Goal: Check status: Check status

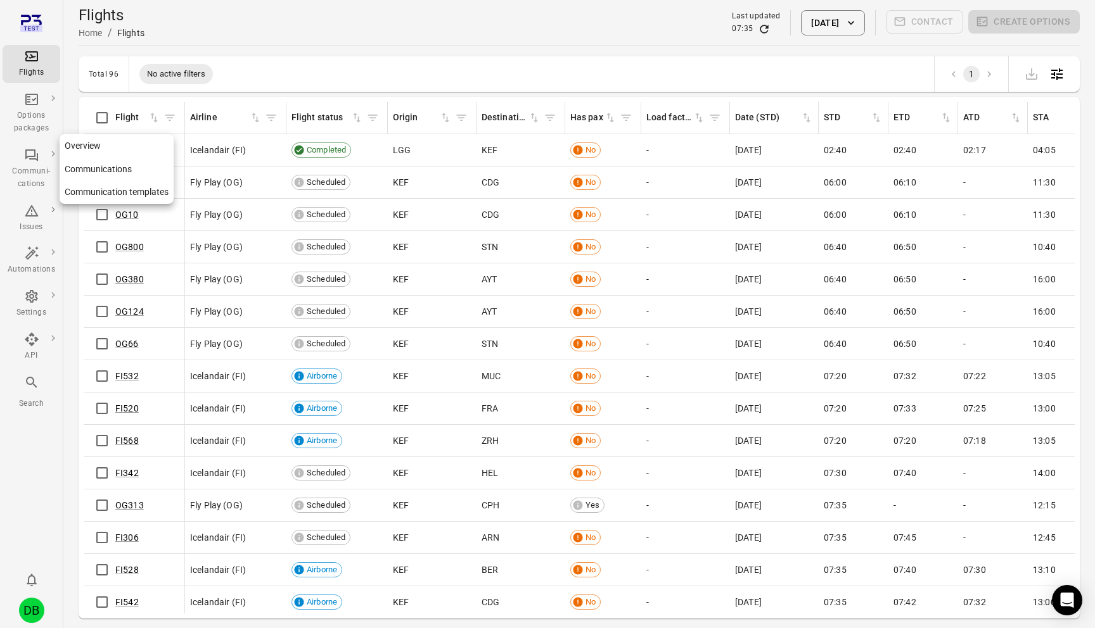
click at [32, 150] on icon "Main navigation" at bounding box center [31, 155] width 15 height 15
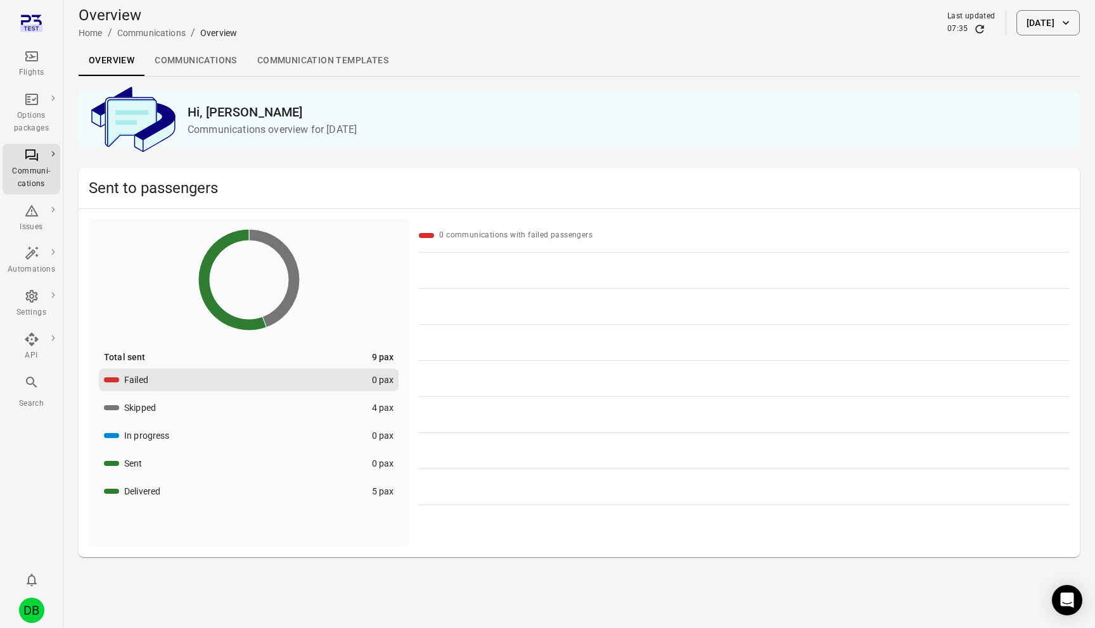
click at [1033, 15] on button "30 Sep 2025" at bounding box center [1047, 22] width 63 height 25
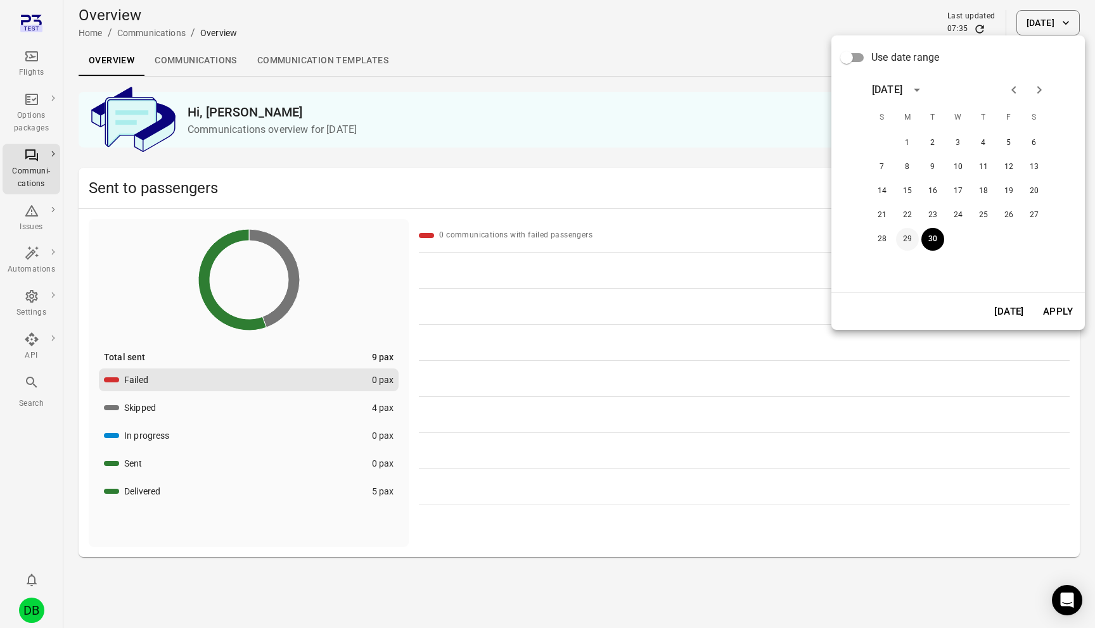
click at [913, 233] on button "29" at bounding box center [907, 239] width 23 height 23
click at [1062, 313] on button "Apply" at bounding box center [1058, 311] width 44 height 27
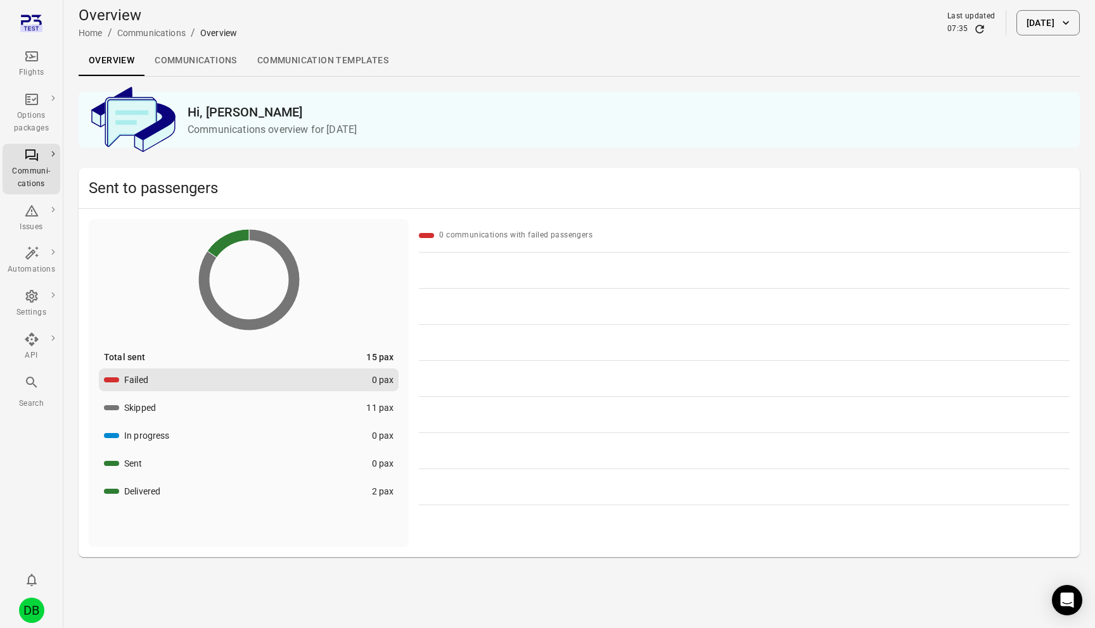
click at [312, 409] on button "Skipped 11 pax" at bounding box center [249, 408] width 300 height 23
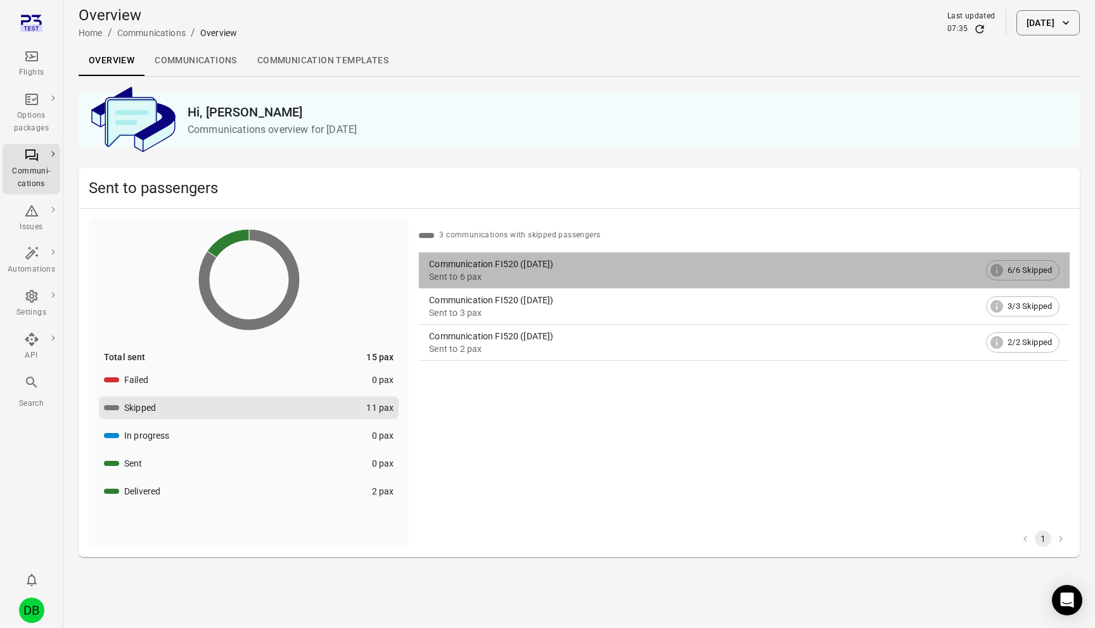
click at [516, 272] on div "Sent to 6 pax" at bounding box center [705, 277] width 552 height 13
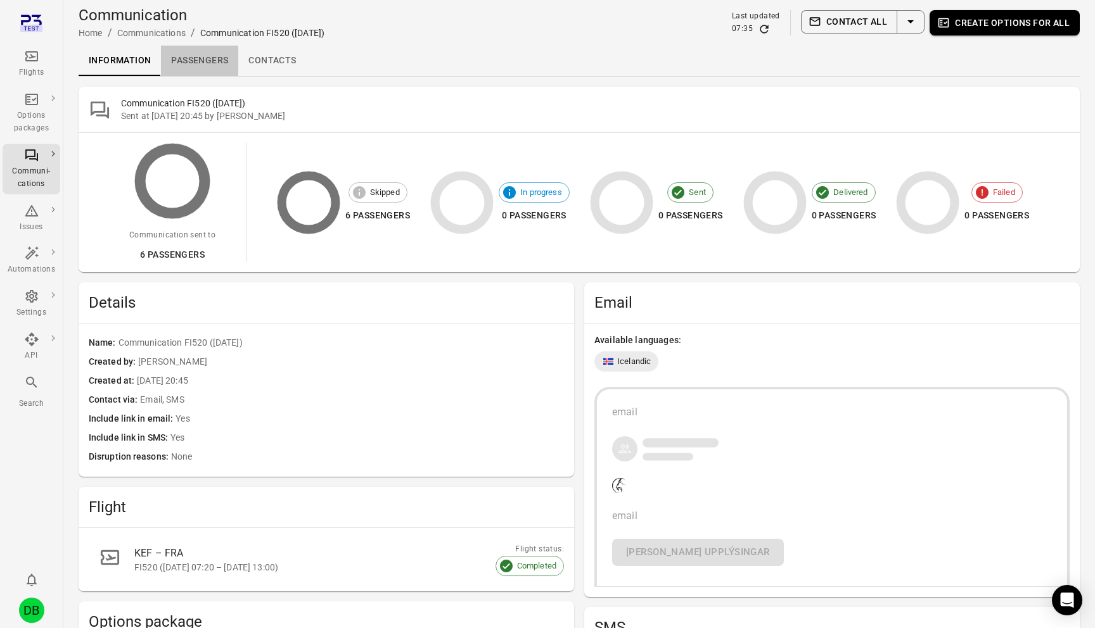
click at [197, 52] on link "Passengers" at bounding box center [199, 61] width 77 height 30
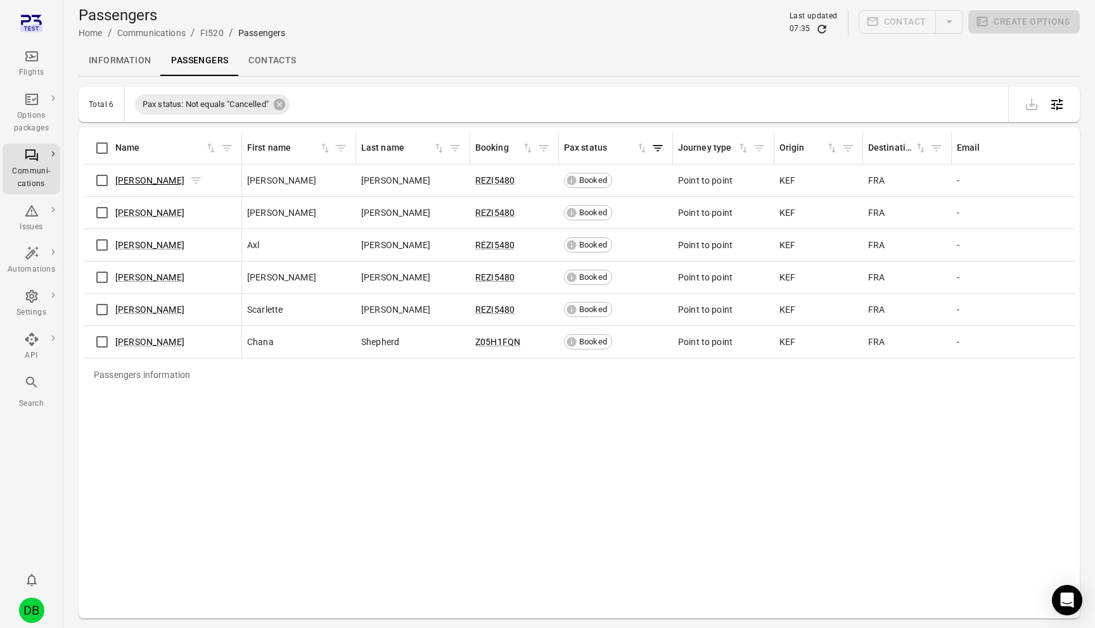
click at [136, 177] on link "Ramon Patton" at bounding box center [149, 180] width 69 height 10
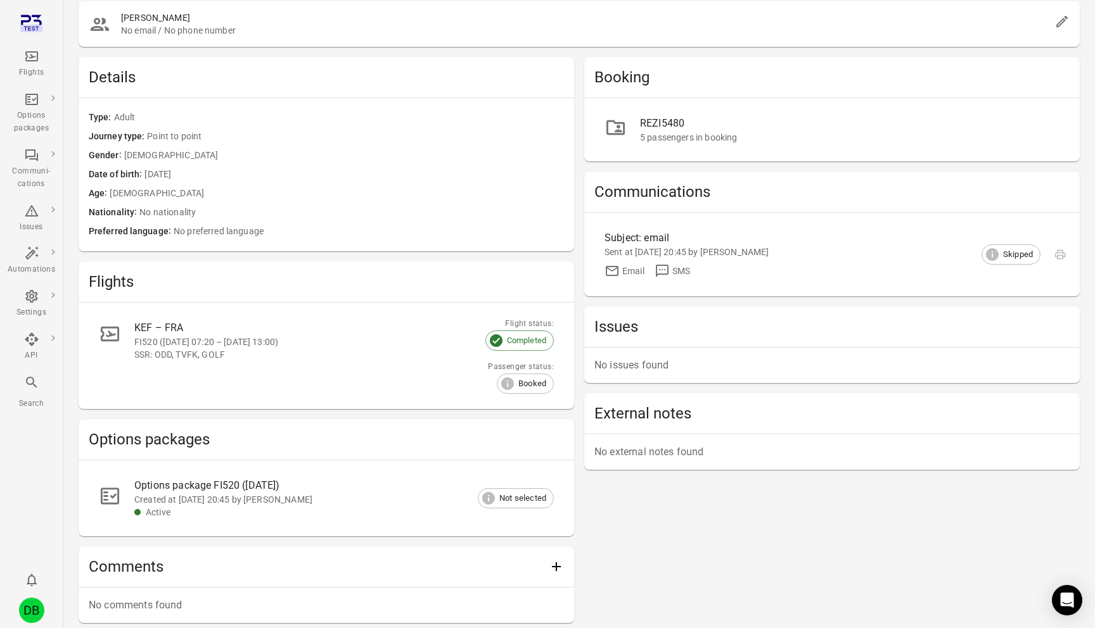
scroll to position [121, 0]
